Goal: Information Seeking & Learning: Understand process/instructions

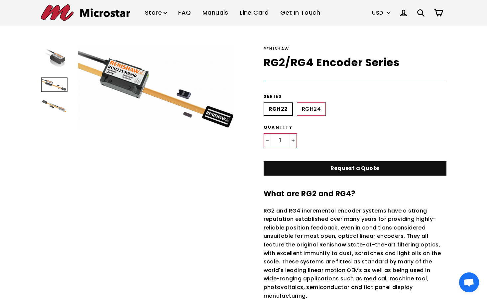
click at [301, 109] on label "RGH24" at bounding box center [311, 108] width 29 height 13
click at [297, 103] on input "RGH24" at bounding box center [297, 102] width 0 height 0
radio input "true"
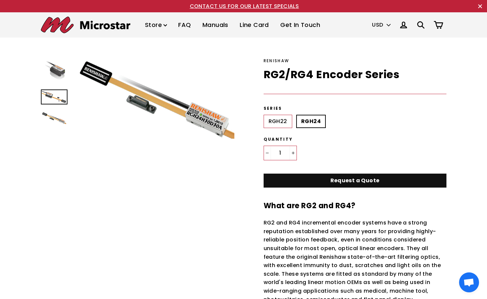
click at [273, 117] on label "RGH22" at bounding box center [278, 121] width 29 height 13
click at [264, 115] on input "RGH22" at bounding box center [264, 115] width 0 height 0
radio input "true"
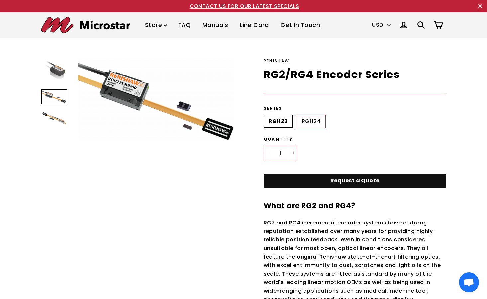
click at [60, 119] on img at bounding box center [54, 118] width 24 height 12
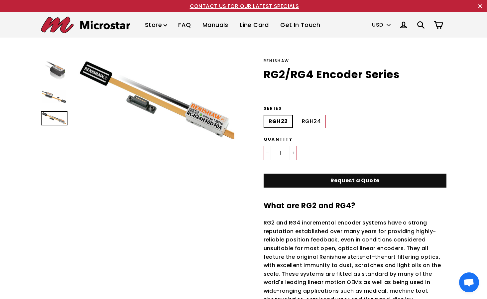
click at [59, 97] on img at bounding box center [54, 96] width 24 height 13
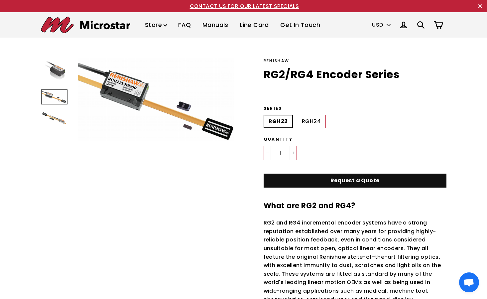
click at [59, 80] on img at bounding box center [54, 69] width 24 height 23
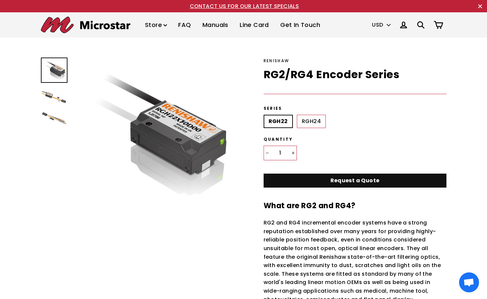
click at [51, 92] on img at bounding box center [54, 96] width 24 height 13
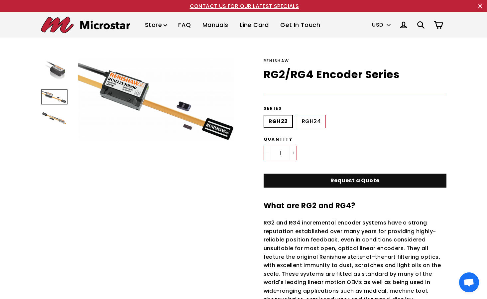
click at [144, 103] on img at bounding box center [215, 132] width 282 height 150
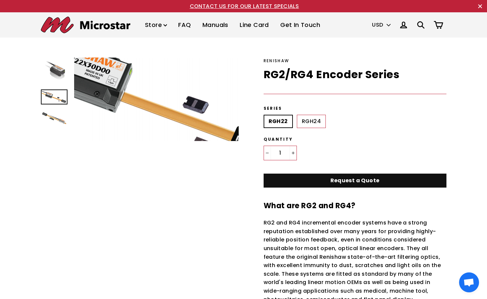
click at [171, 108] on img at bounding box center [146, 92] width 282 height 150
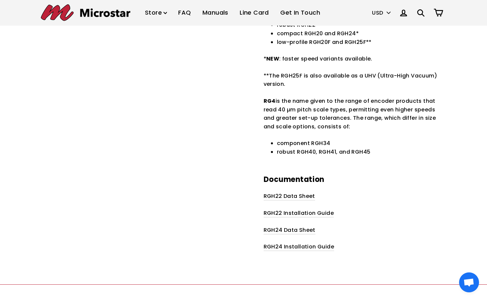
scroll to position [366, 0]
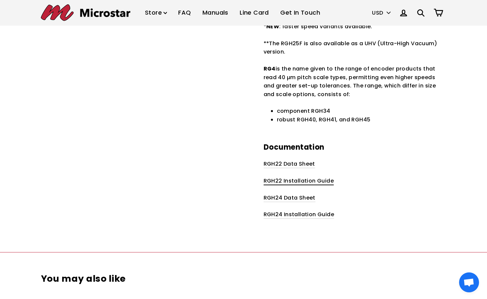
click at [307, 182] on span "RGH22 Installation Guide" at bounding box center [299, 181] width 70 height 8
